Goal: Navigation & Orientation: Find specific page/section

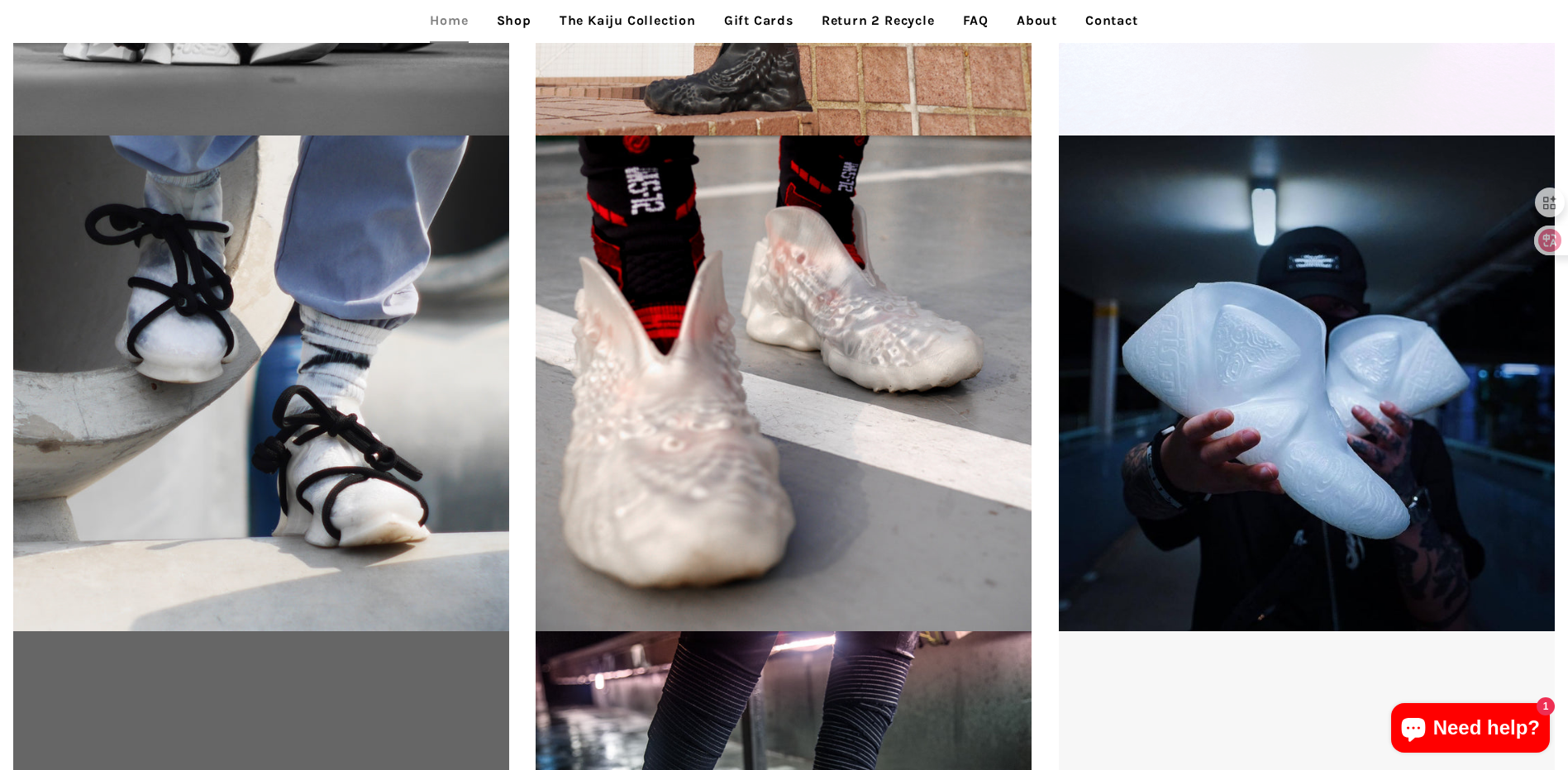
scroll to position [2728, 0]
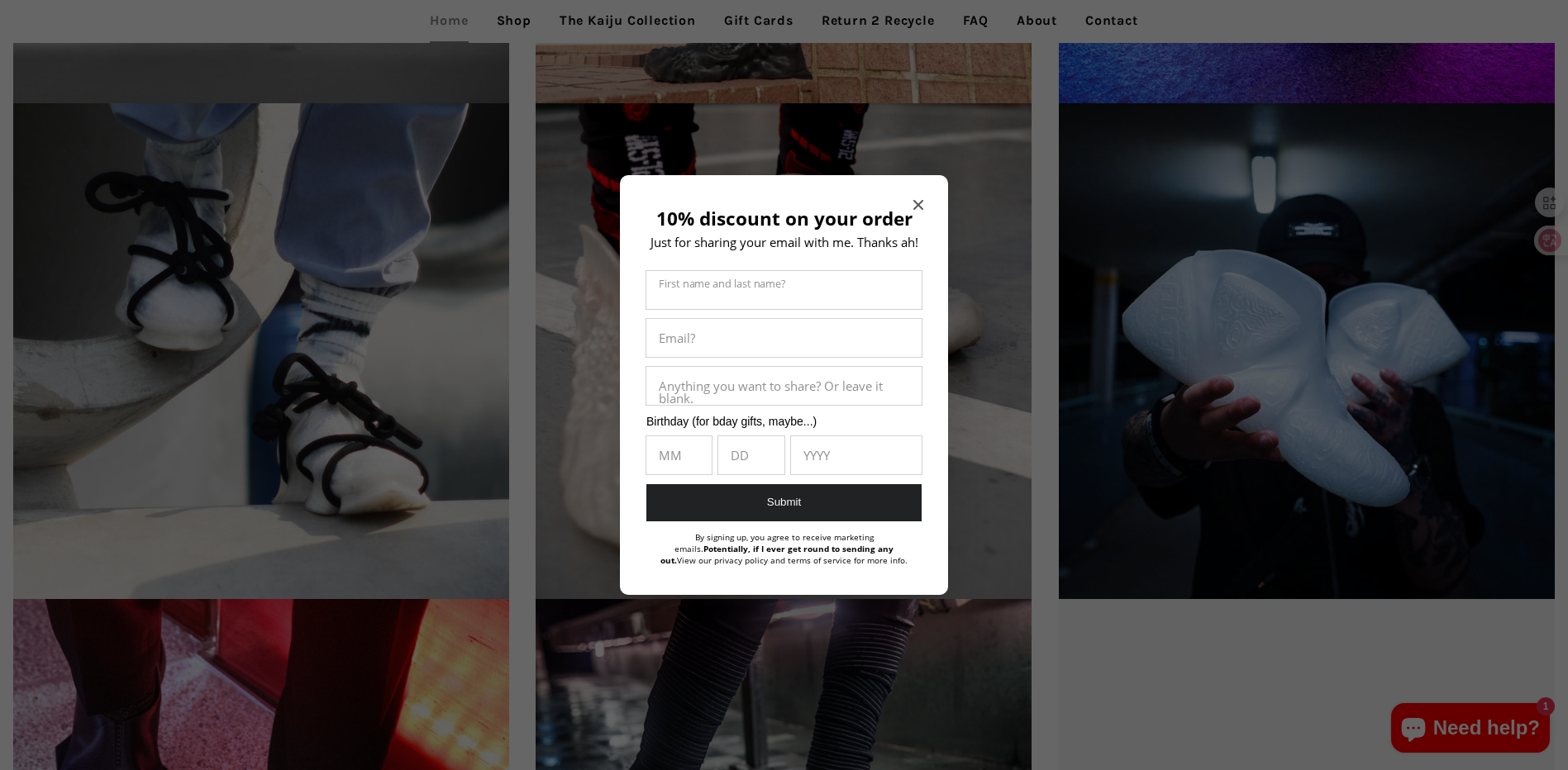
click at [920, 204] on icon "Close modal" at bounding box center [918, 205] width 10 height 10
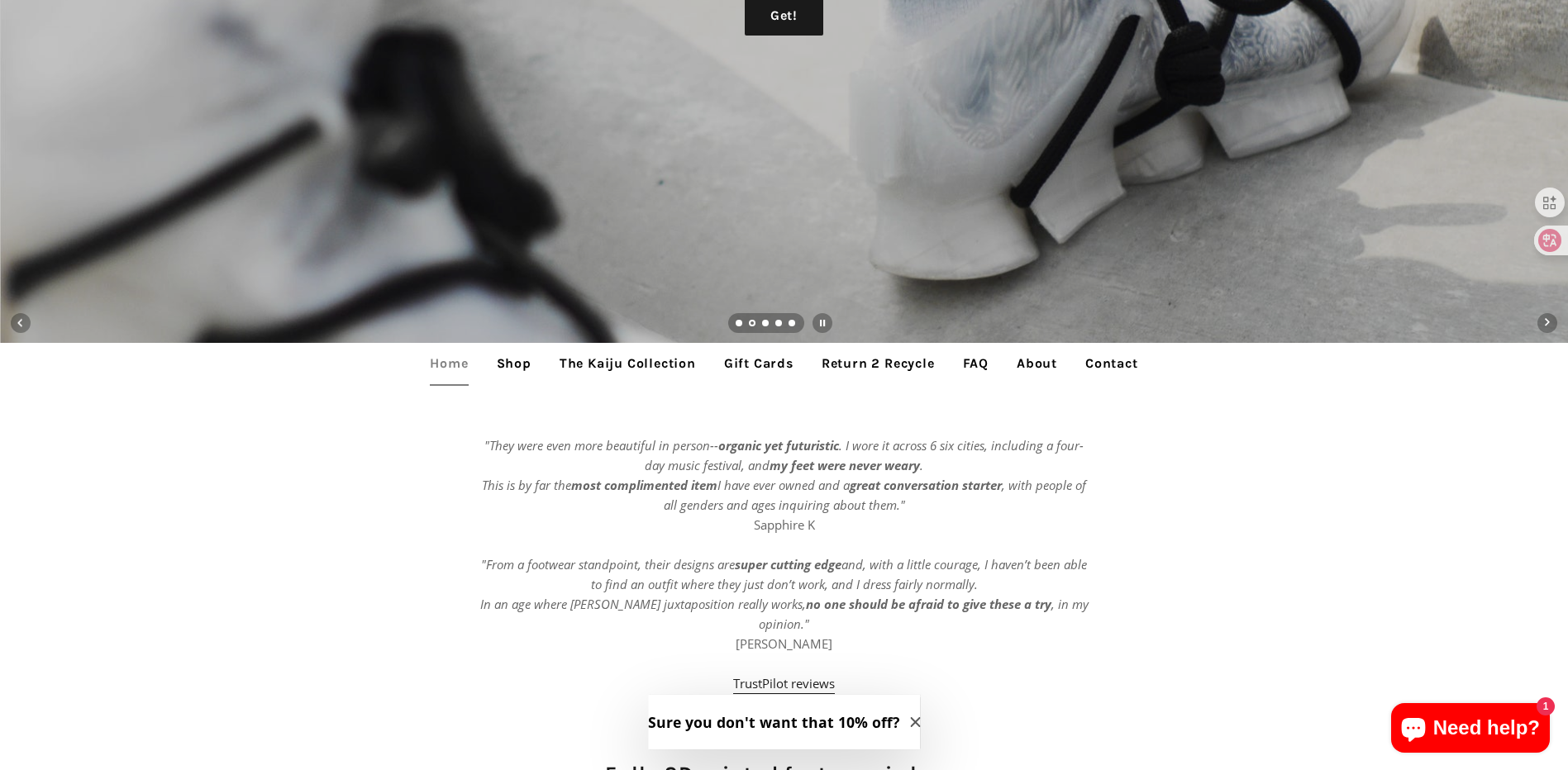
scroll to position [495, 0]
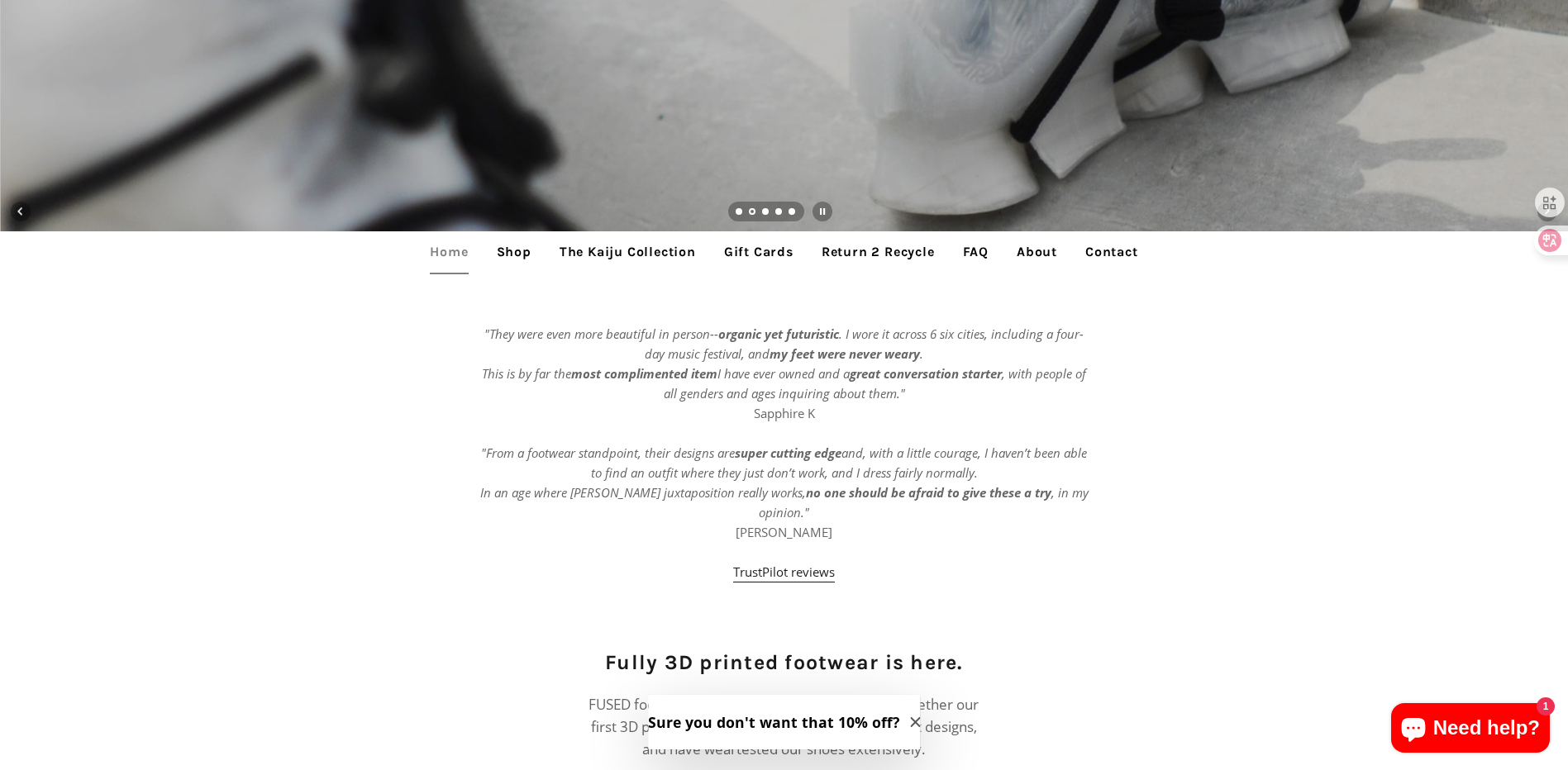
click at [501, 254] on link "Shop" at bounding box center [514, 252] width 59 height 41
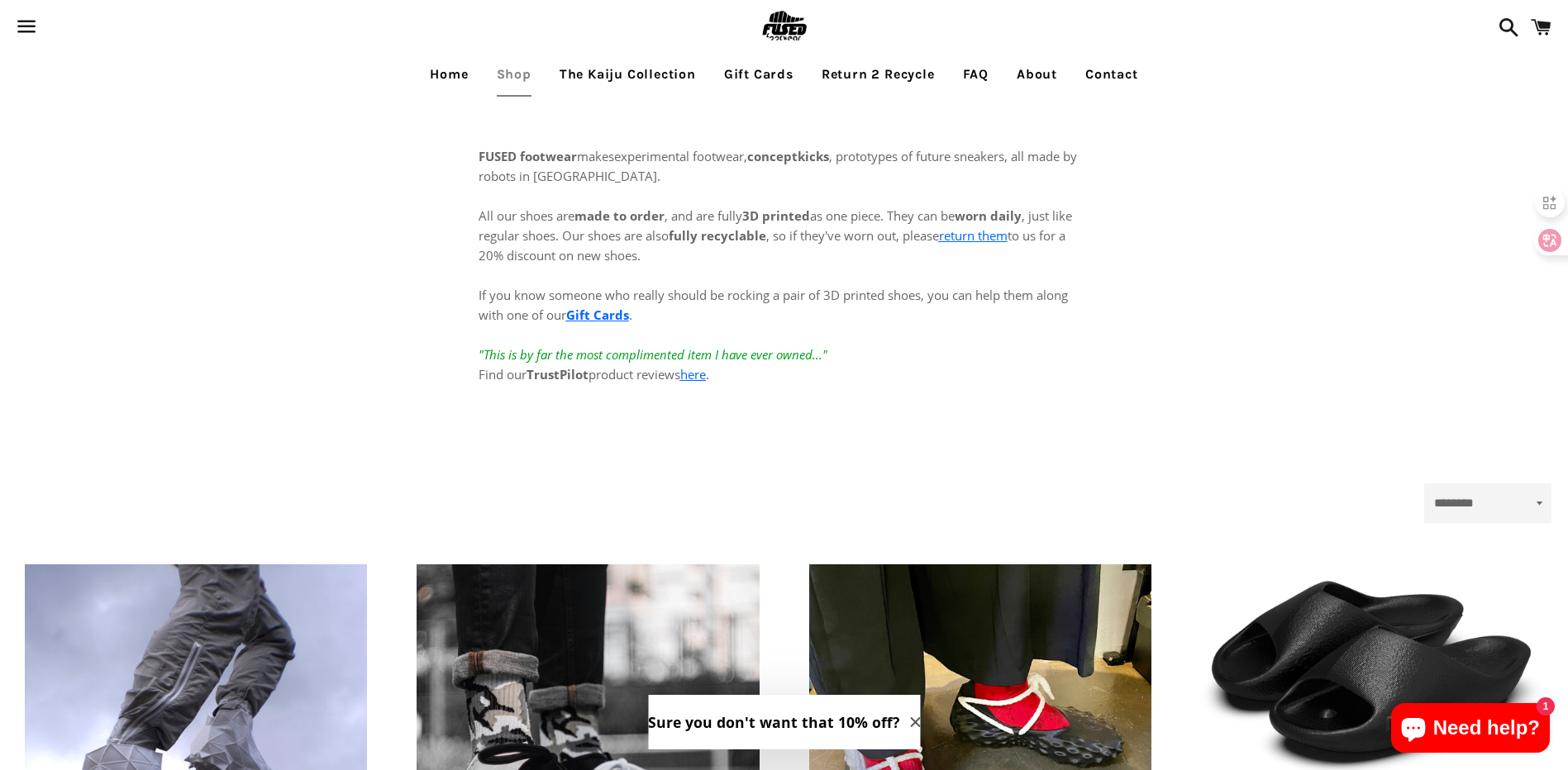
click at [450, 67] on link "Home" at bounding box center [449, 74] width 63 height 41
